Goal: Transaction & Acquisition: Purchase product/service

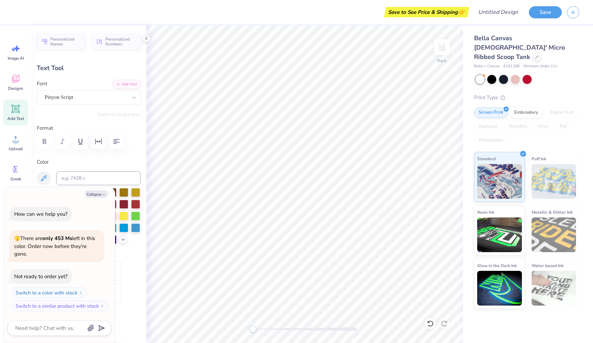
type textarea "x"
type textarea "M"
type textarea "x"
type textarea "My"
type textarea "x"
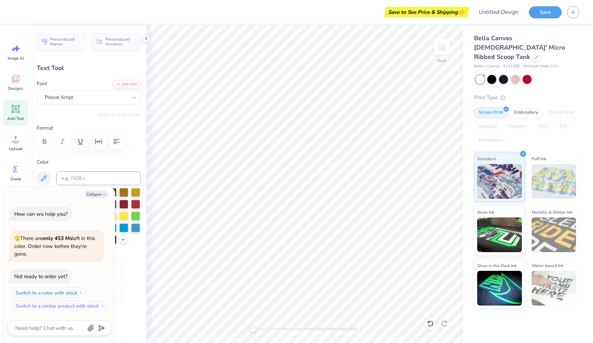
type textarea "My"
type textarea "x"
type textarea "My l"
type textarea "x"
type textarea "My li"
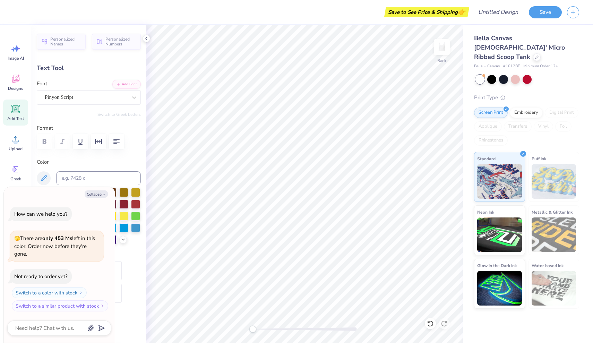
type textarea "x"
type textarea "My lit"
type textarea "x"
type textarea "My litt"
type textarea "x"
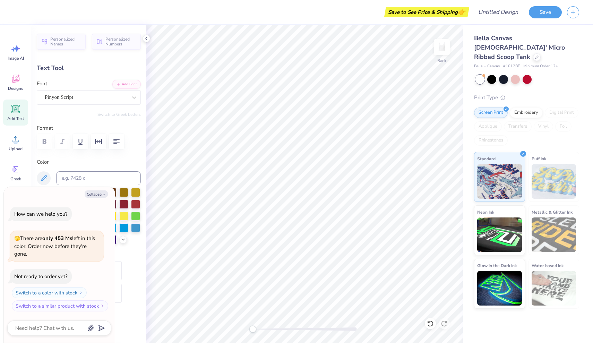
type textarea "My littl"
type textarea "x"
type textarea "My little"
type textarea "x"
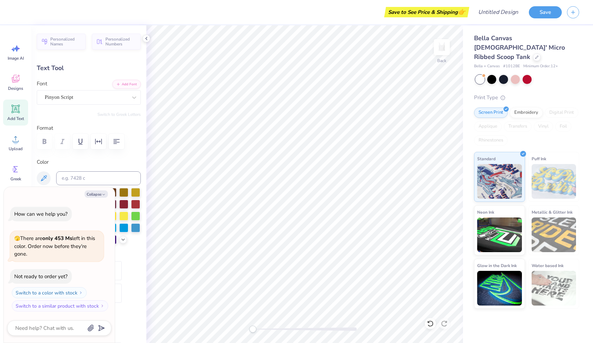
type textarea "My little"
type textarea "x"
type input "3.30"
type input "1.32"
type input "3.14"
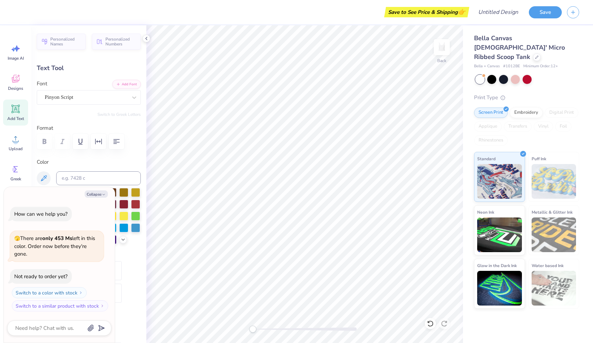
type textarea "x"
type textarea "i"
type textarea "x"
type textarea "is"
type textarea "x"
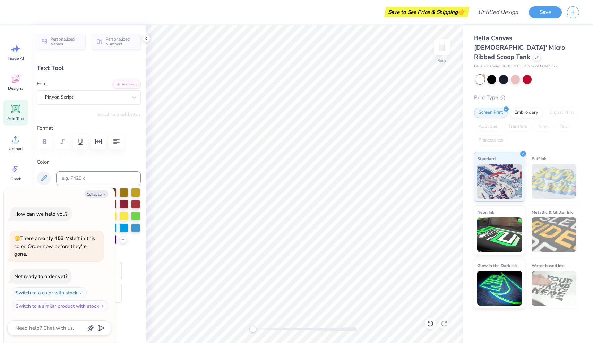
type textarea "is"
type textarea "x"
type textarea "is s"
type textarea "x"
type textarea "is su"
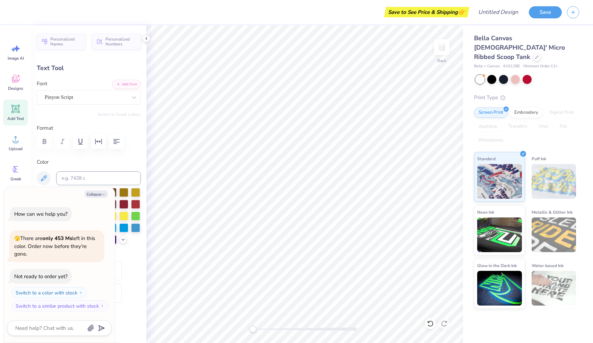
type textarea "x"
type textarea "is suc"
type textarea "x"
type textarea "is such"
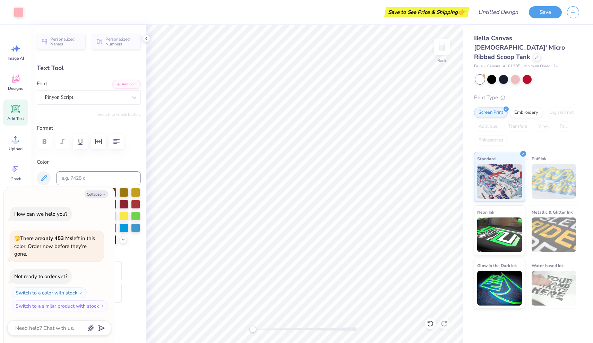
type textarea "x"
type input "4.41"
type input "1.47"
type input "3.28"
type textarea "x"
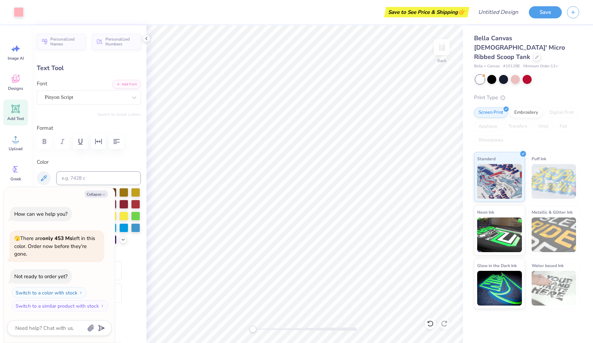
type input "2.43"
type input "0.55"
type input "4.97"
type textarea "x"
type input "4.41"
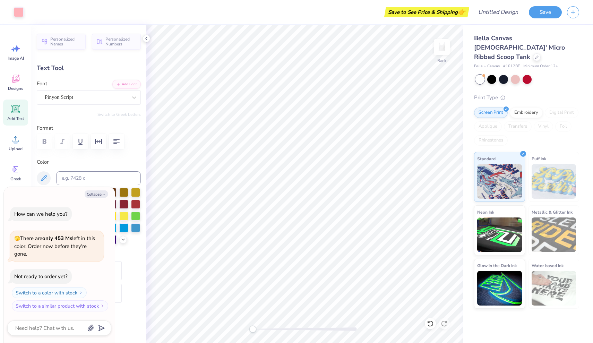
type input "1.47"
type input "3.28"
type textarea "x"
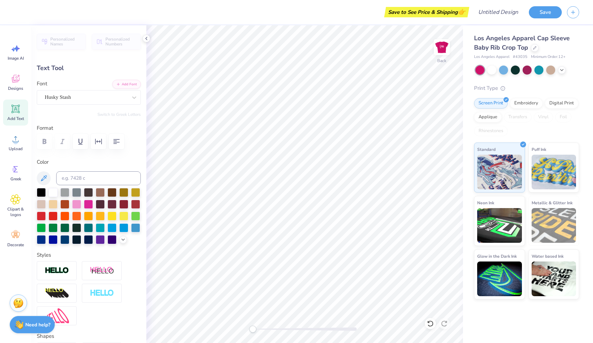
type textarea "Big"
type input "2.90"
type textarea "[MEDICAL_DATA] Little"
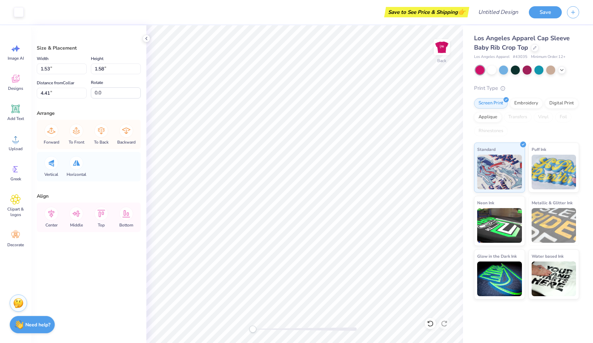
type input "1.53"
type input "1.58"
type input "4.41"
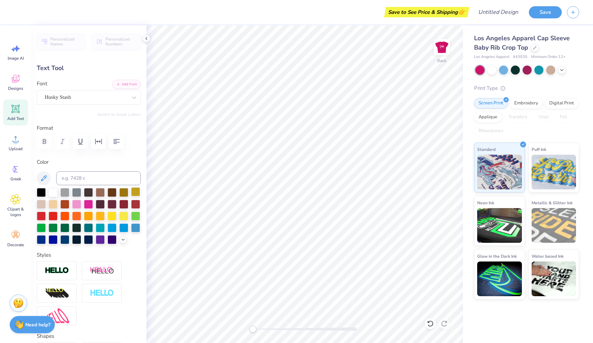
type textarea "Little"
click at [18, 169] on icon at bounding box center [15, 169] width 10 height 10
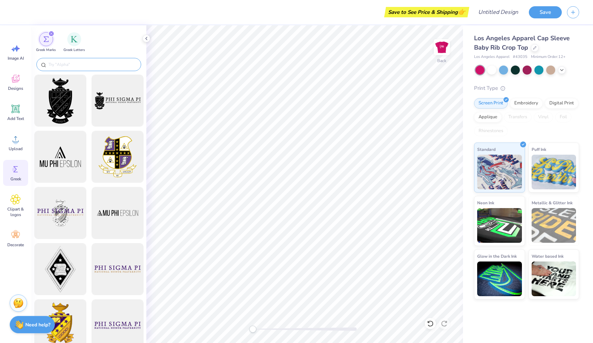
click at [78, 64] on input "text" at bounding box center [92, 64] width 89 height 7
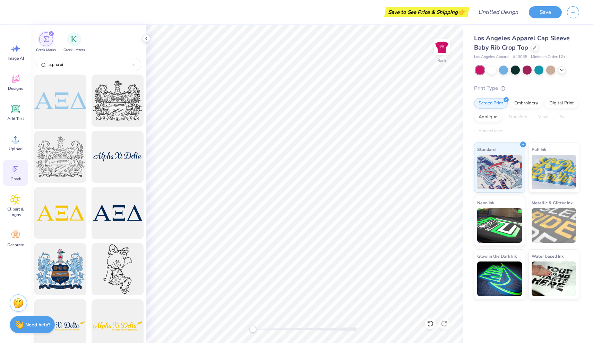
type input "alpha xi"
click at [66, 102] on div at bounding box center [60, 100] width 57 height 57
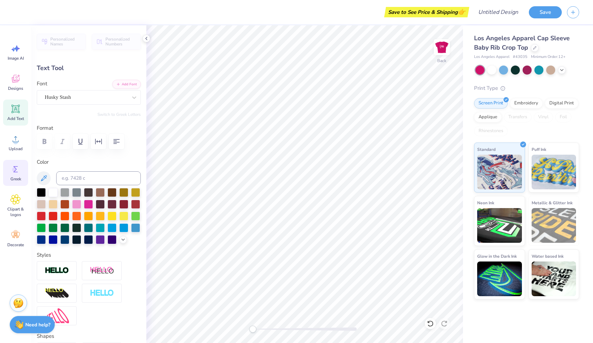
click at [17, 169] on circle at bounding box center [14, 169] width 5 height 5
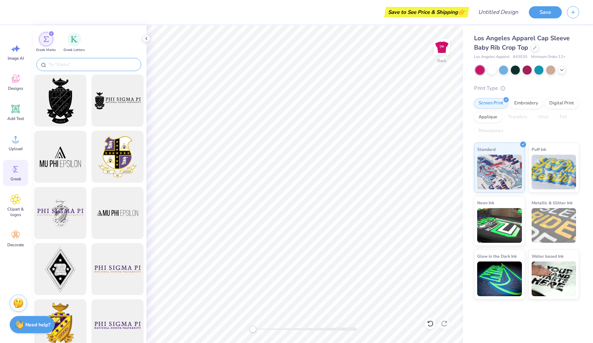
click at [93, 67] on input "text" at bounding box center [92, 64] width 89 height 7
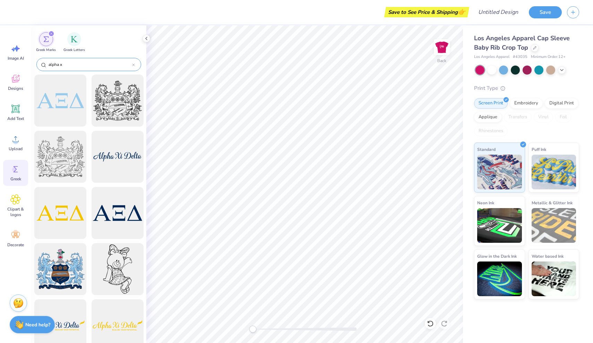
type input "alpha xi"
click at [18, 240] on icon at bounding box center [15, 235] width 10 height 10
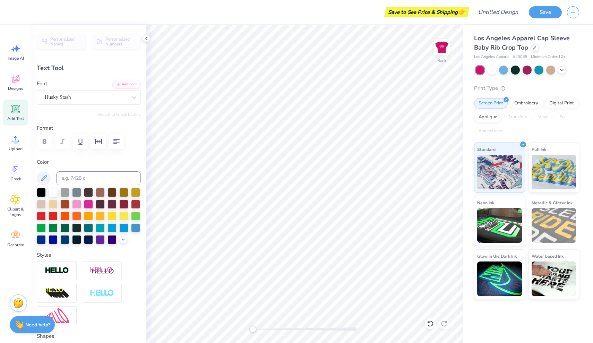
paste textarea
type textarea "Little"
paste textarea
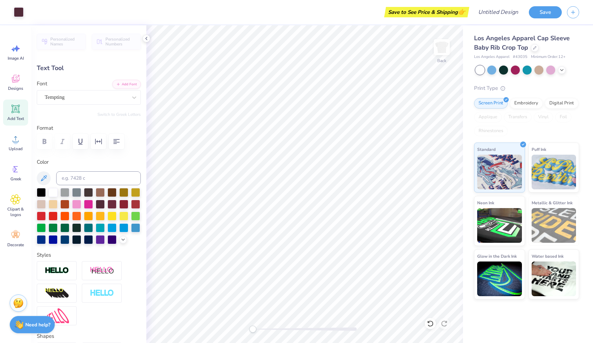
type input "1.84"
type input "1.58"
type input "3.90"
type input "1.59"
type input "0.87"
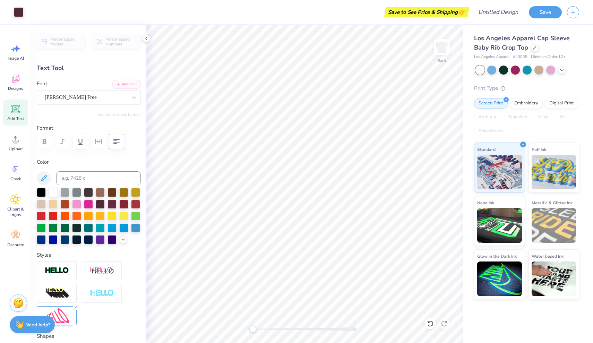
type input "4.04"
click at [127, 85] on button "Add Font" at bounding box center [126, 83] width 28 height 9
click at [107, 110] on div "Personalized Names Personalized Numbers Text Tool Add Font Font Tempting Switch…" at bounding box center [88, 184] width 115 height 318
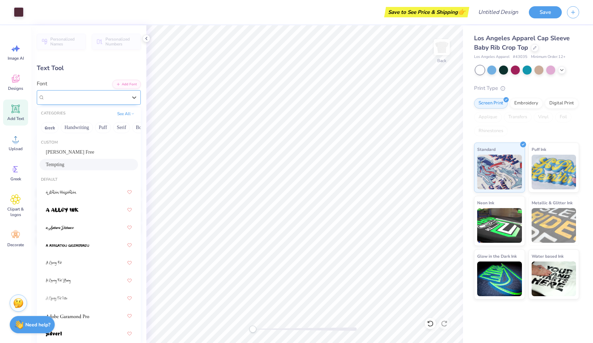
click at [104, 102] on div "Tempting" at bounding box center [86, 97] width 84 height 11
click at [90, 166] on div "Tempting" at bounding box center [89, 164] width 86 height 7
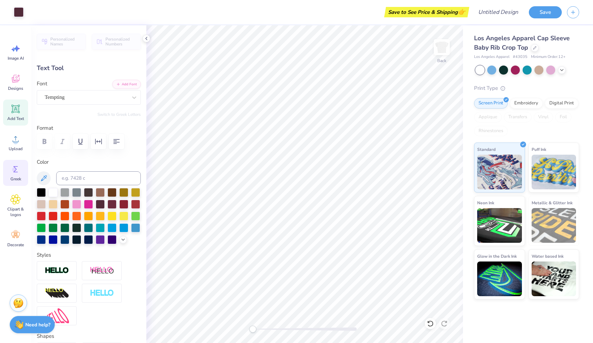
click at [16, 173] on icon at bounding box center [15, 169] width 10 height 10
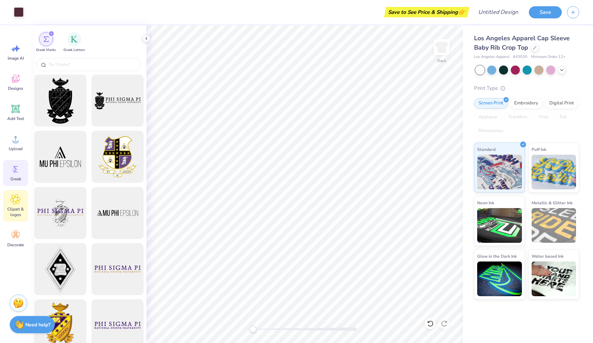
click at [14, 201] on icon at bounding box center [16, 199] width 4 height 4
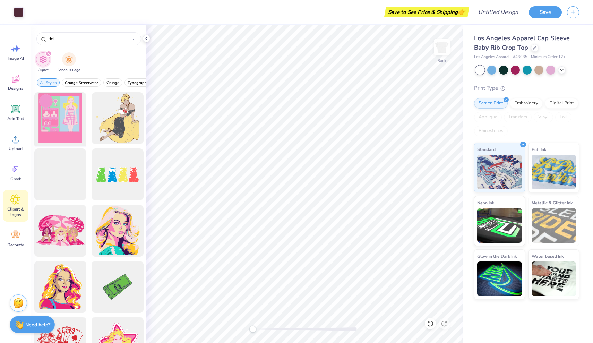
type input "doll"
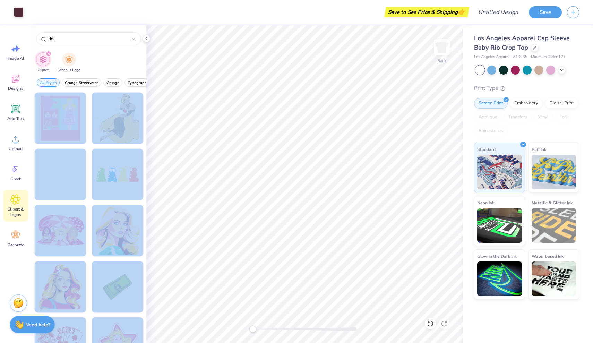
click at [334, 168] on div "Art colors Save to See Price & Shipping 👉 Design Title Save Image AI Designs Ad…" at bounding box center [296, 171] width 593 height 343
click at [96, 60] on div "Clipart School's Logo" at bounding box center [88, 63] width 115 height 26
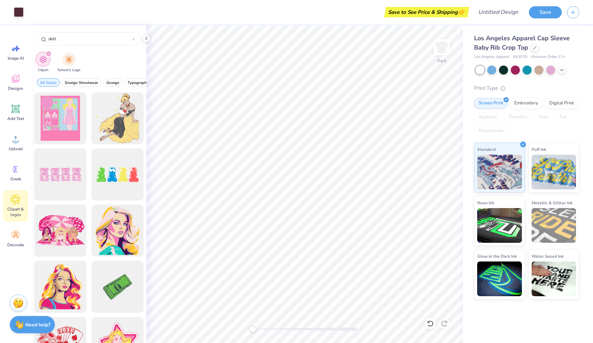
click at [47, 54] on icon "filter for Clipart" at bounding box center [48, 53] width 3 height 3
click at [49, 54] on icon "filter for Clipart" at bounding box center [48, 53] width 3 height 3
click at [52, 53] on div "Clipart School's Logo" at bounding box center [88, 63] width 115 height 26
click at [86, 83] on span "Grunge Streetwear" at bounding box center [81, 82] width 33 height 5
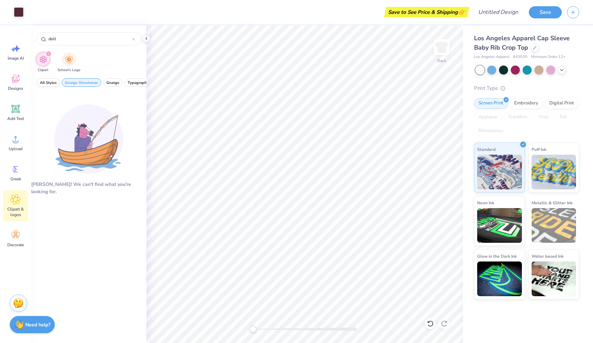
click at [56, 82] on span "All Styles" at bounding box center [48, 82] width 17 height 5
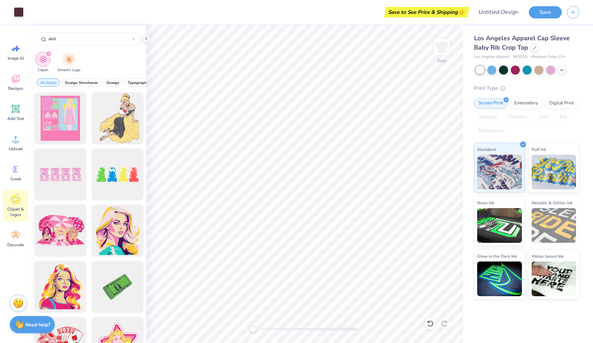
click at [49, 53] on icon "filter for Clipart" at bounding box center [49, 54] width 2 height 2
click at [61, 41] on input "doll" at bounding box center [90, 38] width 84 height 7
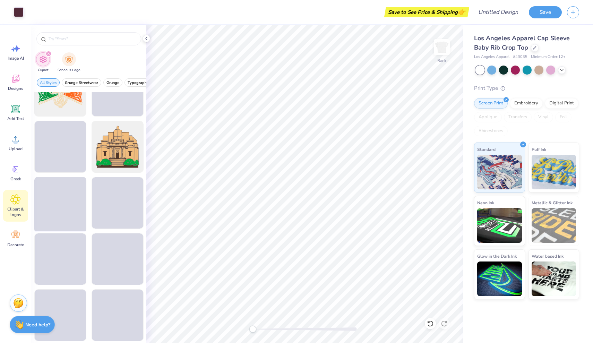
scroll to position [1531, 0]
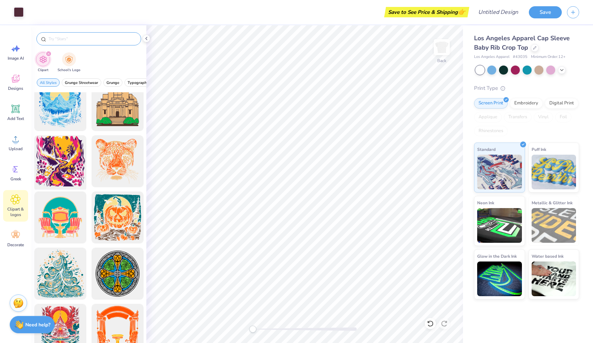
click at [68, 41] on input "text" at bounding box center [92, 38] width 89 height 7
type input "girl"
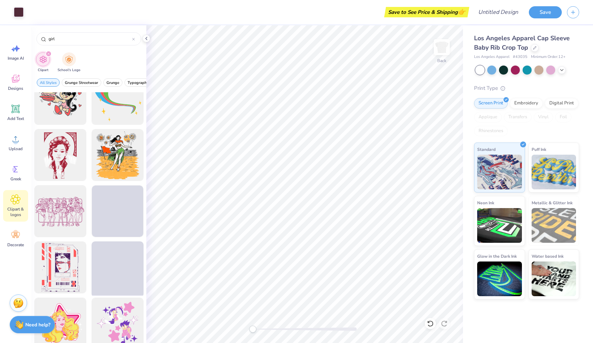
scroll to position [670, 0]
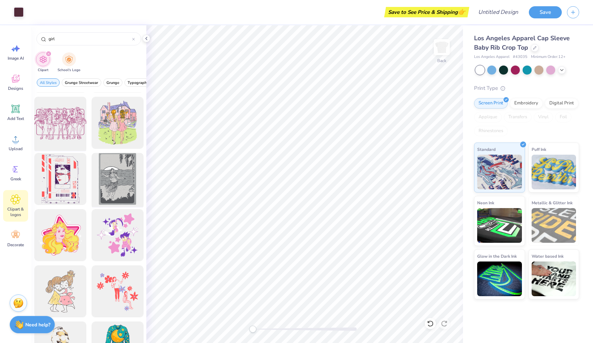
drag, startPoint x: 60, startPoint y: 119, endPoint x: 77, endPoint y: 136, distance: 23.6
click at [77, 136] on div at bounding box center [60, 122] width 57 height 57
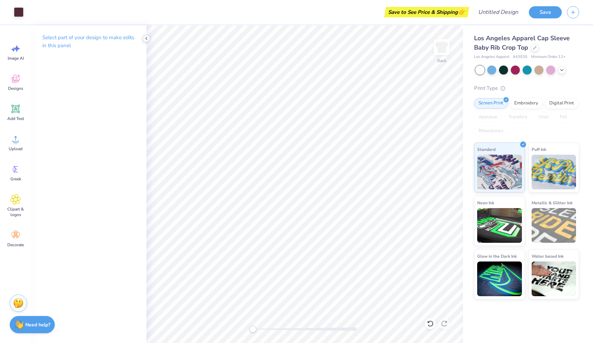
click at [146, 36] on icon at bounding box center [147, 39] width 6 height 6
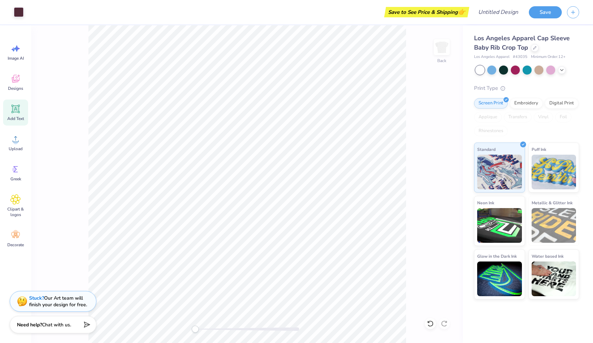
click at [18, 112] on icon at bounding box center [15, 109] width 8 height 8
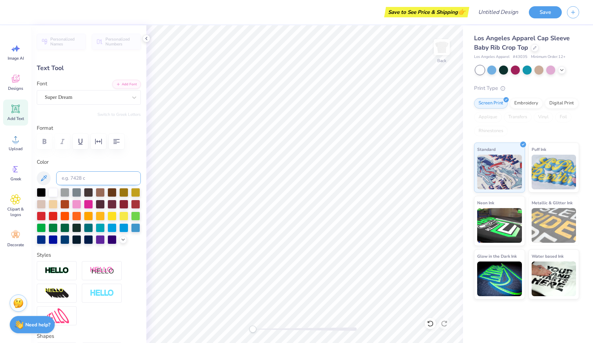
type input "2.07"
type input "1.26"
type input "2.43"
type input "4.03"
type input "1.17"
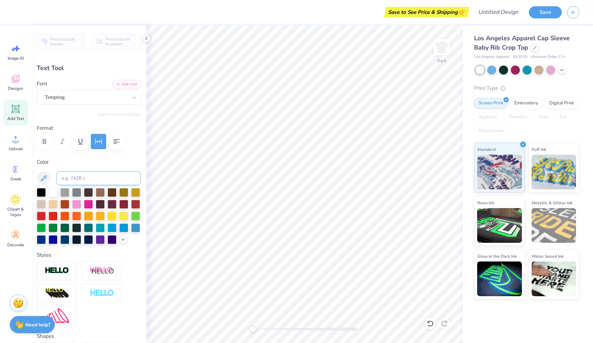
type input "6.17"
type textarea "Little"
click at [126, 95] on div "Super Dream" at bounding box center [86, 97] width 84 height 11
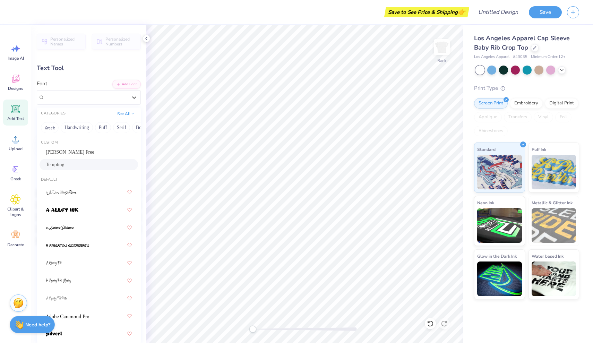
click at [68, 167] on div "Tempting" at bounding box center [89, 164] width 86 height 7
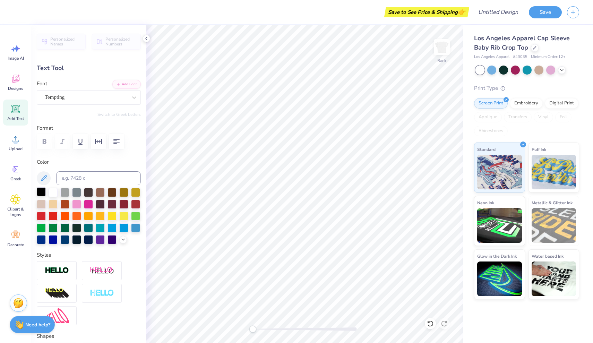
click at [41, 192] on div at bounding box center [41, 191] width 9 height 9
type input "1.84"
type input "1.58"
type input "3.90"
type input "2.41"
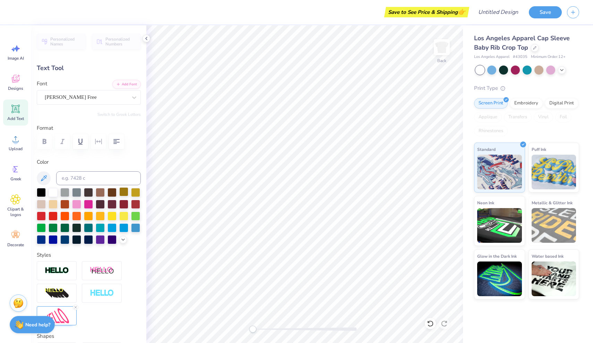
type input "1.64"
type input "2.18"
type input "4.31"
type input "2.11"
type input "5.69"
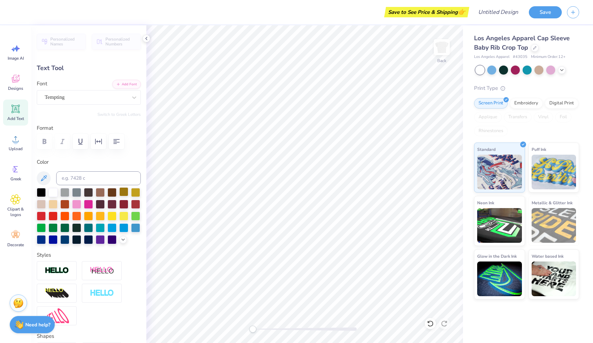
type input "1.88"
type input "0.92"
click at [109, 194] on div at bounding box center [112, 191] width 9 height 9
type input "5.48"
type input "2.41"
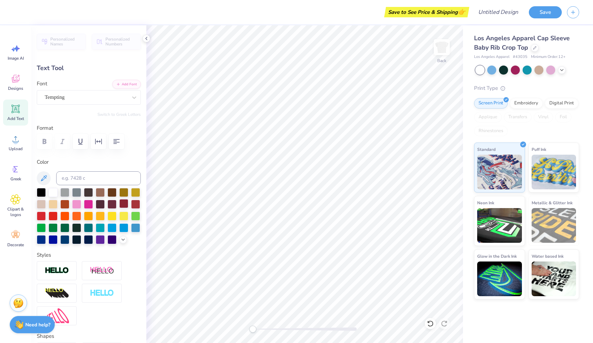
type input "1.64"
type input "2.18"
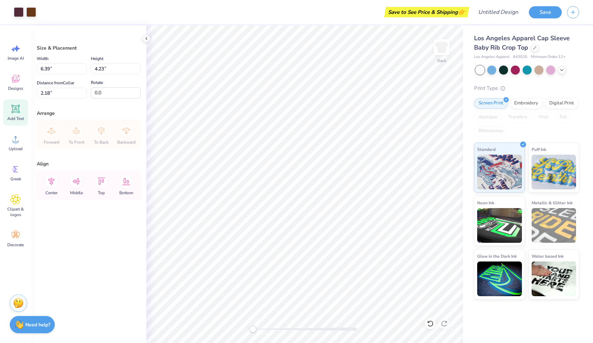
click at [15, 108] on icon at bounding box center [15, 109] width 8 height 8
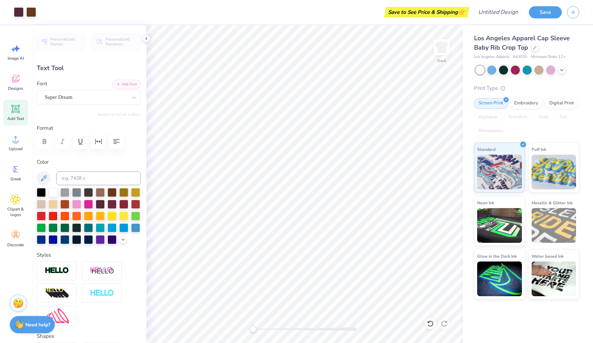
type input "1.88"
type input "0.92"
type input "5.48"
click at [77, 205] on div at bounding box center [76, 203] width 9 height 9
type input "1.51"
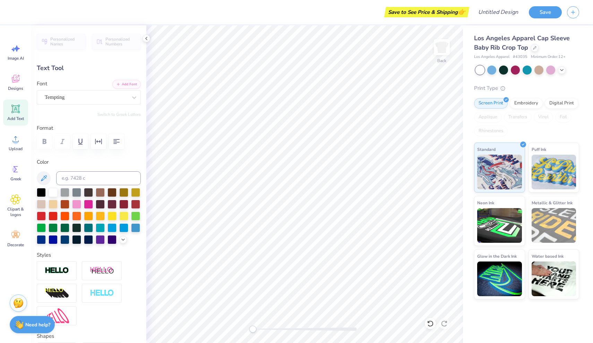
type input "1.31"
type input "3.90"
type input "1.59"
type input "0.87"
type input "4.04"
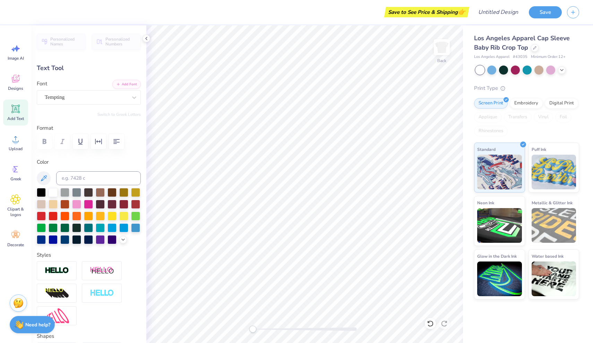
type input "1.51"
type input "1.31"
type input "3.90"
type input "1.59"
type input "0.87"
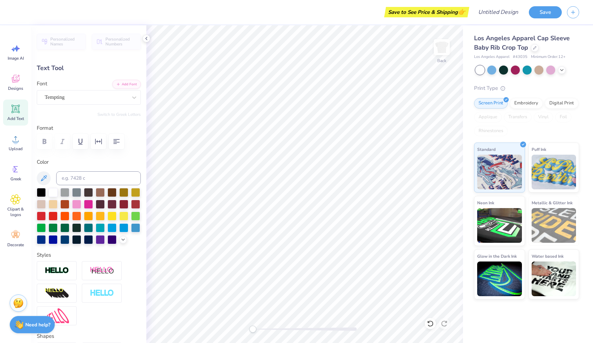
type input "4.04"
click at [77, 204] on div at bounding box center [76, 203] width 9 height 9
type input "1.51"
type input "1.31"
type input "3.90"
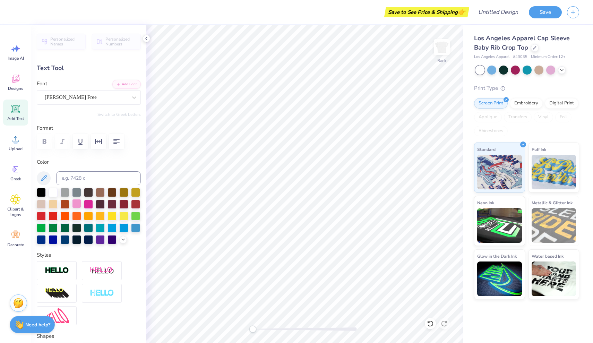
click at [76, 204] on div at bounding box center [76, 203] width 9 height 9
type input "1.84"
type input "1.58"
click at [78, 205] on div at bounding box center [76, 203] width 9 height 9
click at [77, 206] on div at bounding box center [76, 203] width 9 height 9
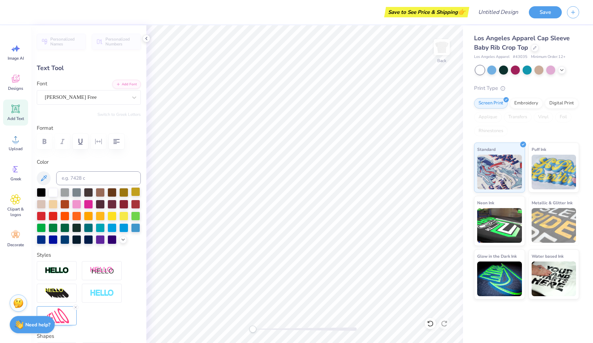
type input "2.41"
type input "1.64"
type input "2.18"
click at [75, 205] on div at bounding box center [76, 203] width 9 height 9
type input "1.51"
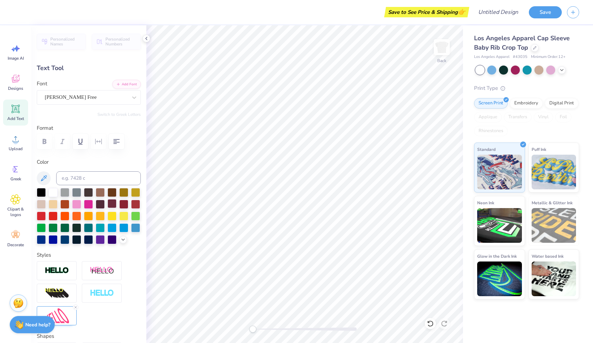
type input "1.31"
type input "3.90"
type input "2.07"
type input "1.26"
type input "2.43"
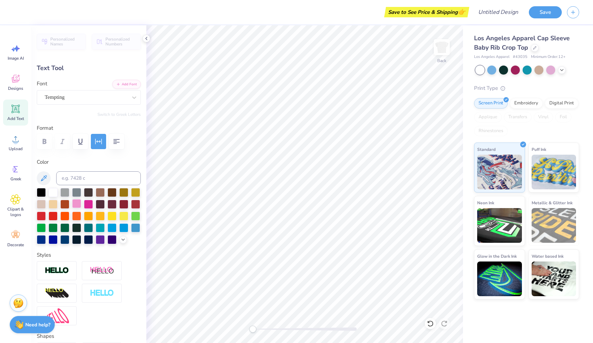
click at [79, 204] on div at bounding box center [76, 203] width 9 height 9
type input "1.84"
type input "1.58"
type input "3.90"
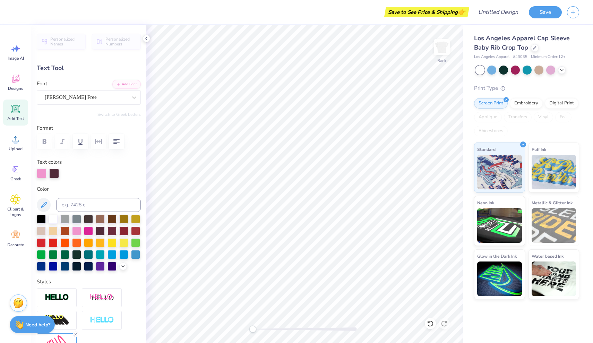
type textarea "x"
type textarea "X"
type input "1.51"
type input "1.31"
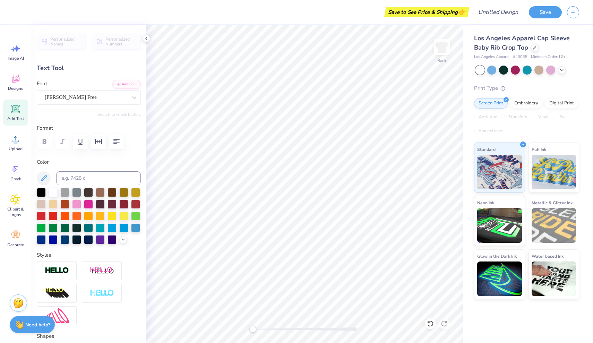
type input "1.84"
type input "1.58"
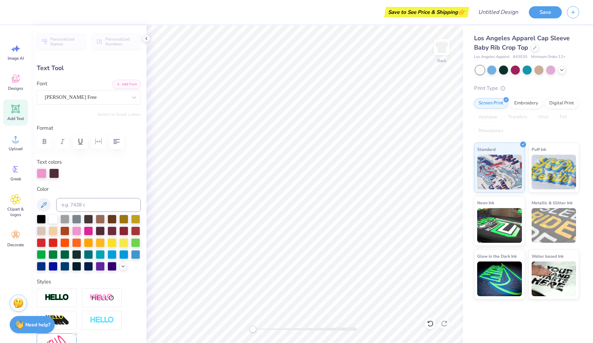
type input "0.38"
type input "0.61"
type input "4.25"
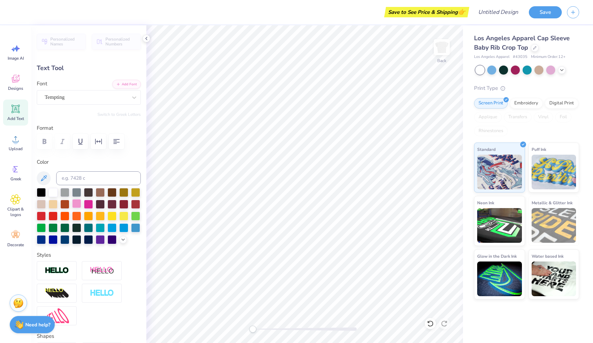
click at [75, 206] on div at bounding box center [76, 203] width 9 height 9
type input "1.84"
type input "1.58"
type input "5.17"
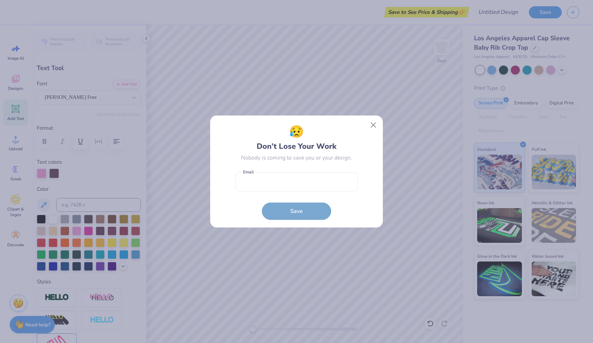
click at [306, 188] on body "Save to See Price & Shipping 👉 Design Title Save Image AI Designs Add Text Uplo…" at bounding box center [296, 171] width 593 height 343
click at [320, 181] on input "email" at bounding box center [297, 181] width 122 height 19
type input "cecelia.g.nightingale@gmail.com"
click at [299, 217] on button "Save" at bounding box center [296, 209] width 69 height 17
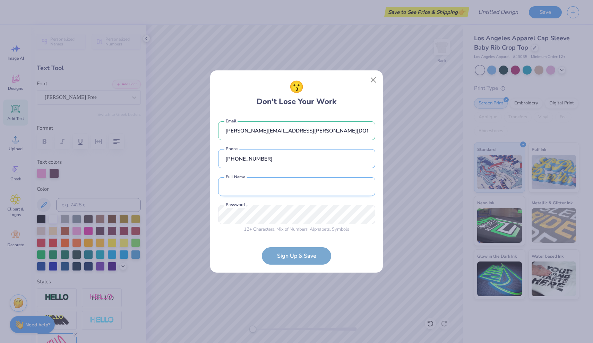
type input "(717) 341-9517"
type input "Cecelia Nightingale"
click at [259, 221] on div "cecelia.g.nightingale@gmail.com Email (717) 341-9517 Phone Cecelia Nightingale …" at bounding box center [296, 176] width 157 height 122
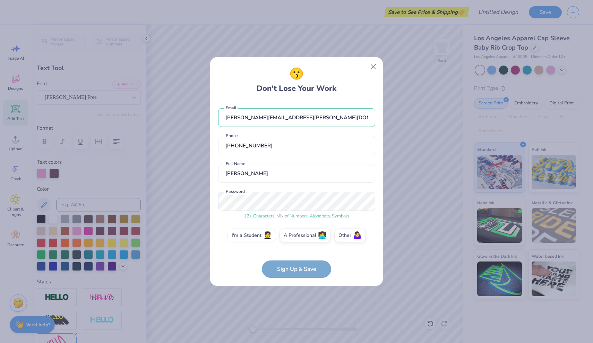
click at [256, 234] on label "I'm a Student 🧑‍🎓" at bounding box center [252, 236] width 49 height 14
click at [295, 235] on input "I'm a Student 🧑‍🎓" at bounding box center [297, 237] width 5 height 5
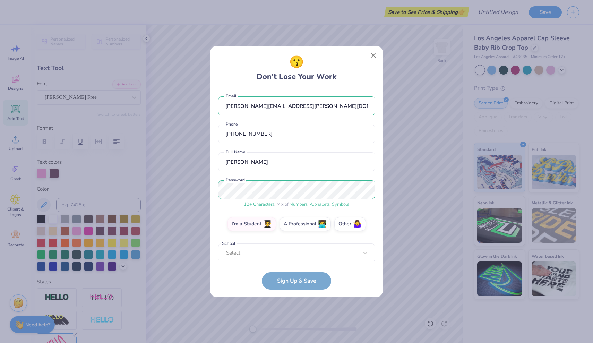
click at [283, 271] on form "cecelia.g.nightingale@gmail.com Email (717) 341-9517 Phone Cecelia Nightingale …" at bounding box center [296, 190] width 157 height 200
click at [275, 253] on div "Select..." at bounding box center [296, 252] width 157 height 19
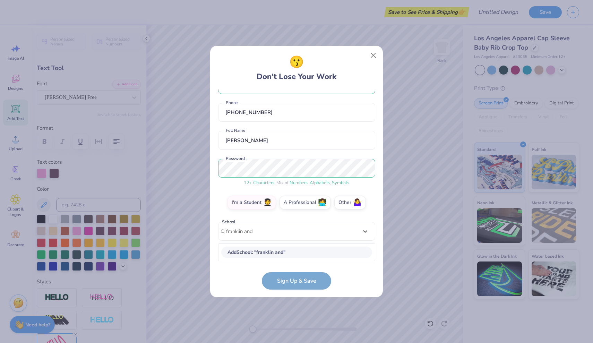
scroll to position [22, 0]
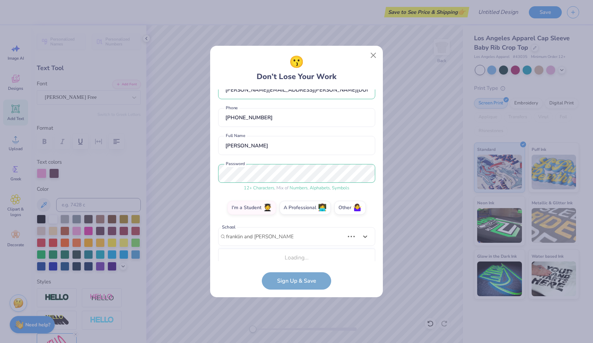
type input "franklin and marshall college"
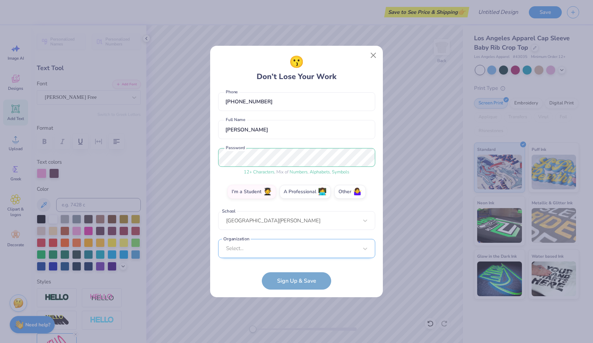
click at [276, 252] on div "Select..." at bounding box center [296, 248] width 157 height 19
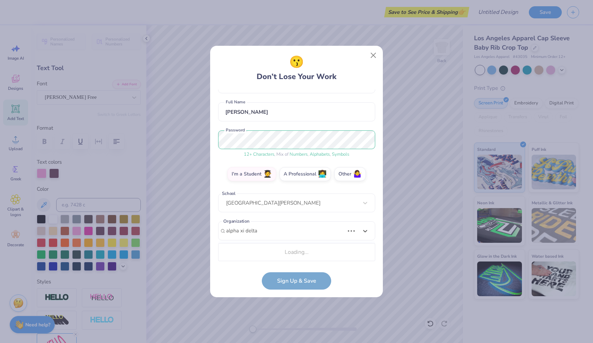
scroll to position [137, 0]
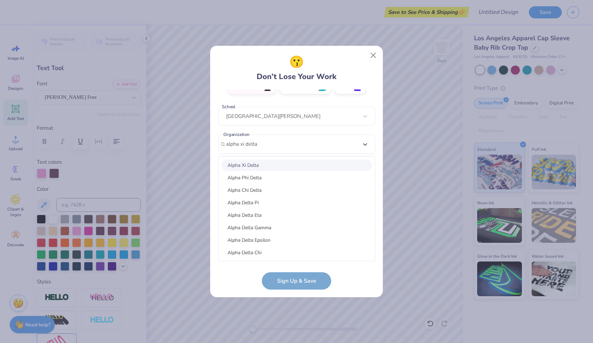
click at [281, 168] on div "Alpha Xi Delta" at bounding box center [296, 165] width 151 height 11
type input "alpha xi delta"
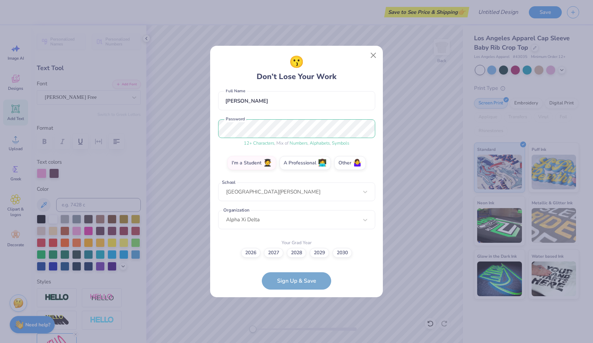
scroll to position [61, 0]
click at [277, 256] on label "2027" at bounding box center [273, 252] width 19 height 10
click at [295, 312] on input "2027" at bounding box center [297, 314] width 5 height 5
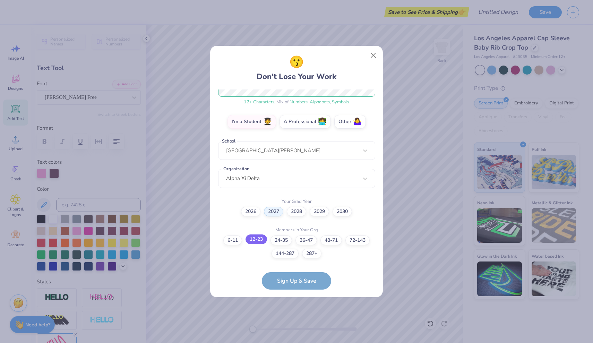
click at [261, 239] on label "12-23" at bounding box center [257, 240] width 22 height 10
click at [295, 343] on input "12-23" at bounding box center [297, 349] width 5 height 5
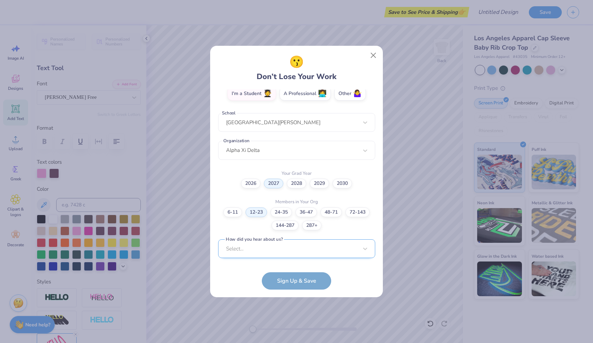
click at [277, 250] on div "Select..." at bounding box center [296, 248] width 157 height 19
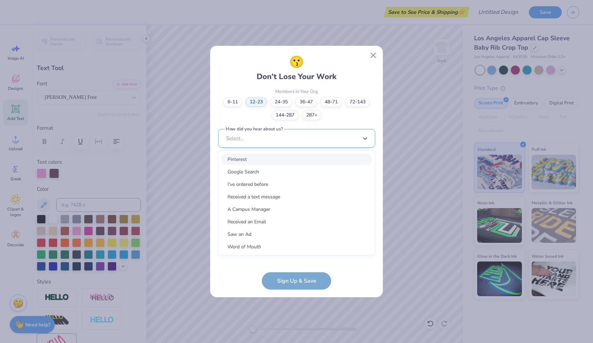
scroll to position [235, 0]
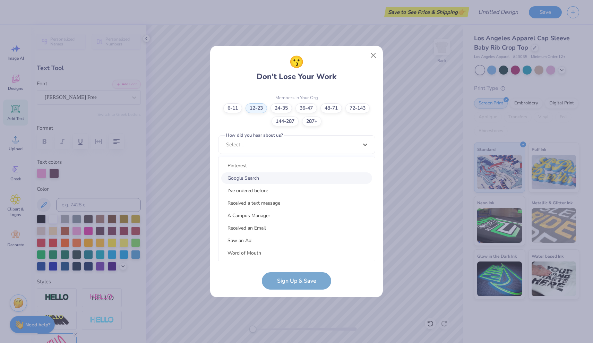
click at [265, 181] on div "Google Search" at bounding box center [296, 177] width 151 height 11
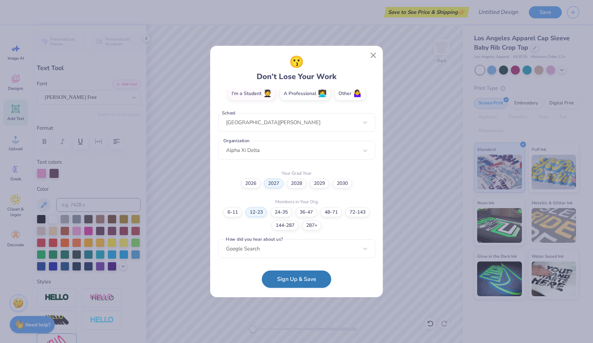
click at [284, 280] on button "Sign Up & Save" at bounding box center [296, 279] width 69 height 17
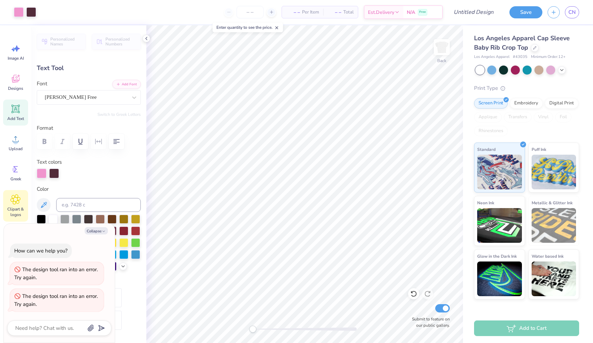
click at [15, 202] on icon at bounding box center [16, 199] width 4 height 4
type textarea "x"
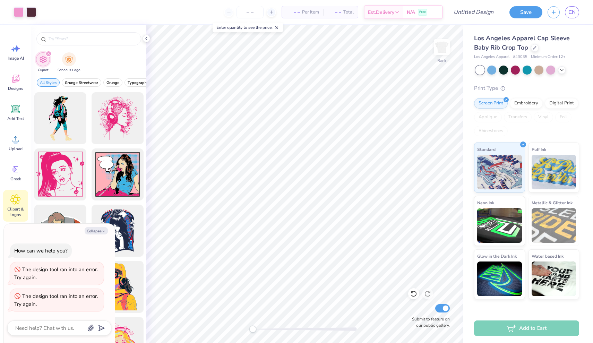
type input "girl"
click at [95, 233] on button "Collapse" at bounding box center [96, 230] width 23 height 7
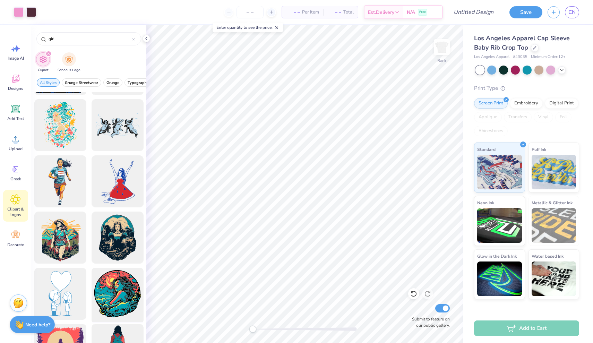
scroll to position [1675, 0]
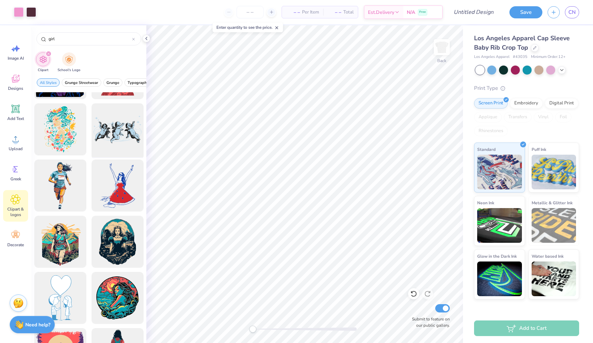
click at [112, 135] on div at bounding box center [117, 129] width 57 height 57
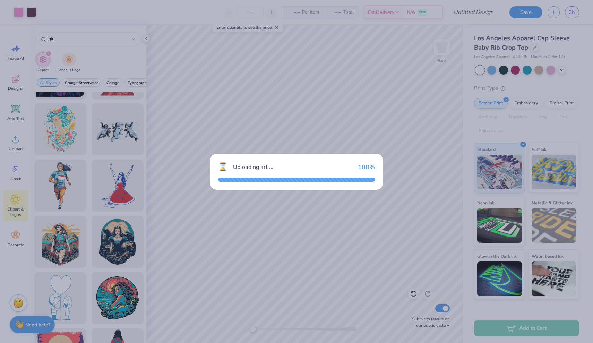
click at [246, 262] on div "⌛ Uploading art ... 100 %" at bounding box center [296, 171] width 593 height 343
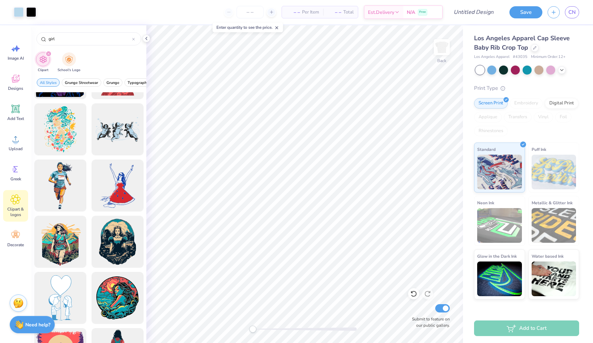
click at [297, 179] on div at bounding box center [297, 171] width 176 height 25
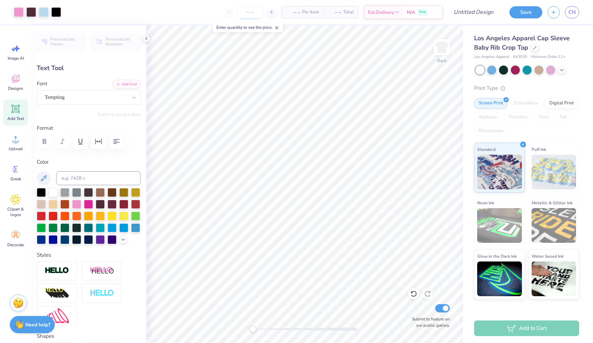
click at [120, 251] on div "Personalized Names Personalized Numbers Text Tool Add Font Font Tempting Switch…" at bounding box center [88, 184] width 115 height 318
drag, startPoint x: 253, startPoint y: 13, endPoint x: 32, endPoint y: 323, distance: 380.9
click at [253, 13] on input "number" at bounding box center [250, 12] width 27 height 12
click at [250, 9] on input "number" at bounding box center [250, 12] width 27 height 12
click at [32, 323] on strong "Need help?" at bounding box center [37, 324] width 25 height 7
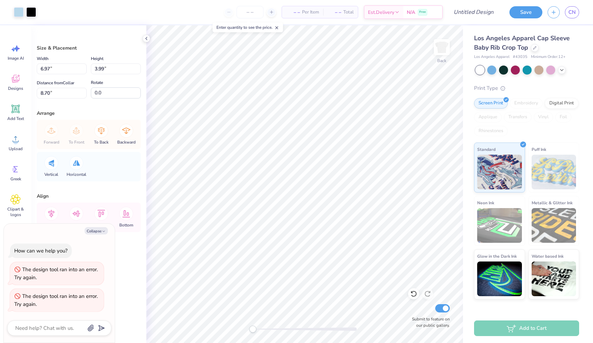
drag, startPoint x: 289, startPoint y: 12, endPoint x: 241, endPoint y: 19, distance: 48.4
click at [289, 12] on span "– –" at bounding box center [293, 12] width 14 height 7
click at [249, 12] on input "number" at bounding box center [250, 12] width 27 height 12
click at [241, 19] on div "– – Per Item – – Total Est. Delivery N/A Free" at bounding box center [242, 12] width 402 height 24
type textarea "x"
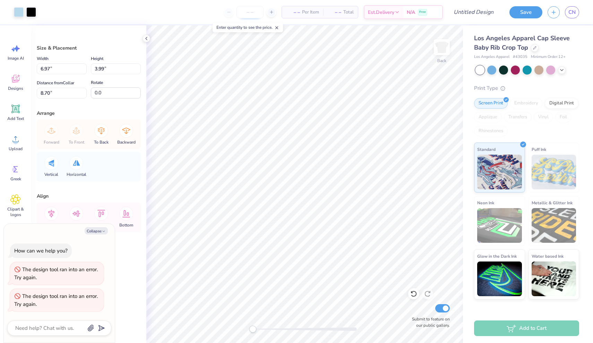
click at [247, 14] on input "number" at bounding box center [250, 12] width 27 height 12
type input "1"
type textarea "x"
type input "1"
type textarea "x"
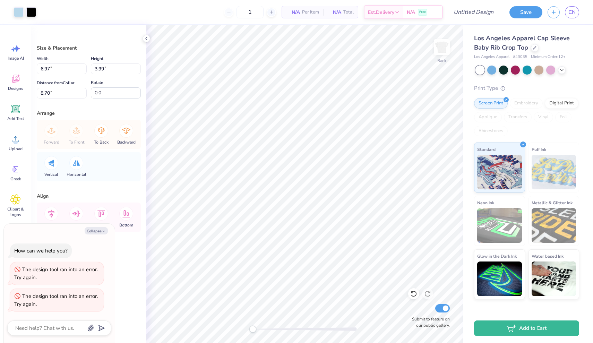
type input "12"
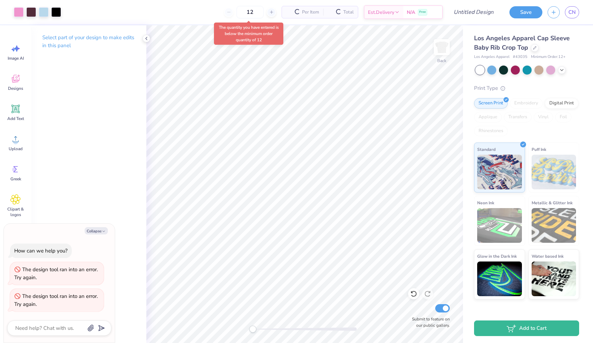
type textarea "x"
click at [241, 12] on input "12" at bounding box center [227, 12] width 27 height 12
type input "1"
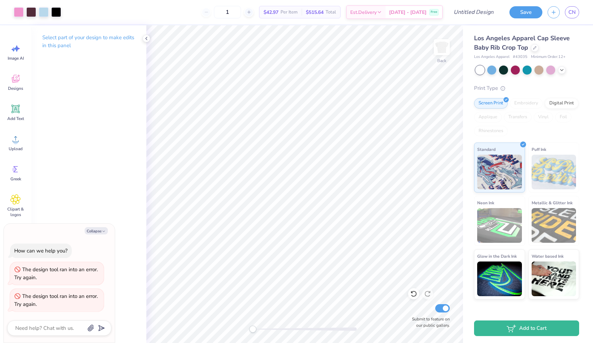
type textarea "x"
type input "12"
click at [245, 39] on body "Art colors 12 $42.97 Per Item $515.64 Total Est. Delivery Oct 10 - 13 Free Desi…" at bounding box center [296, 171] width 593 height 343
type textarea "x"
